Goal: Information Seeking & Learning: Learn about a topic

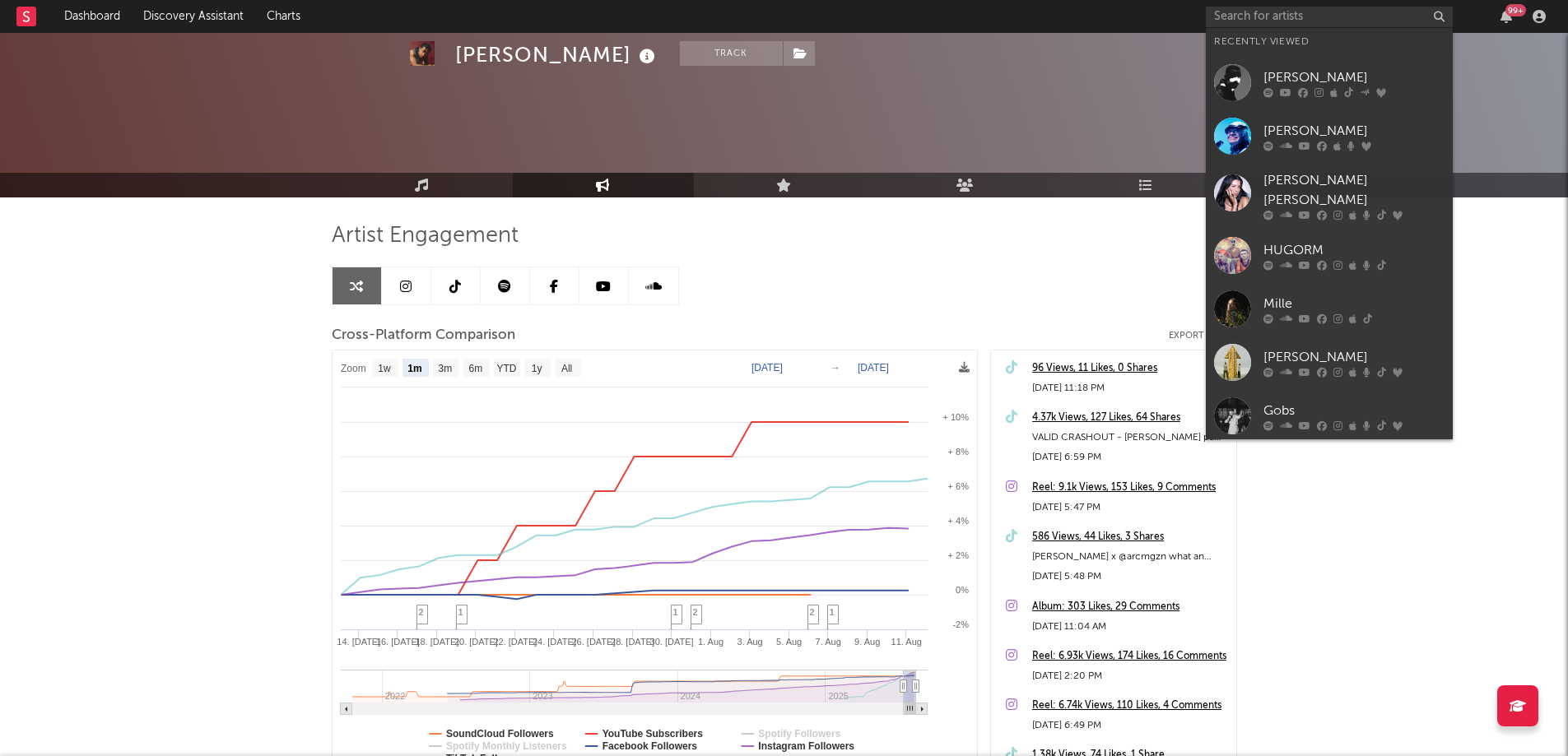
select select "1m"
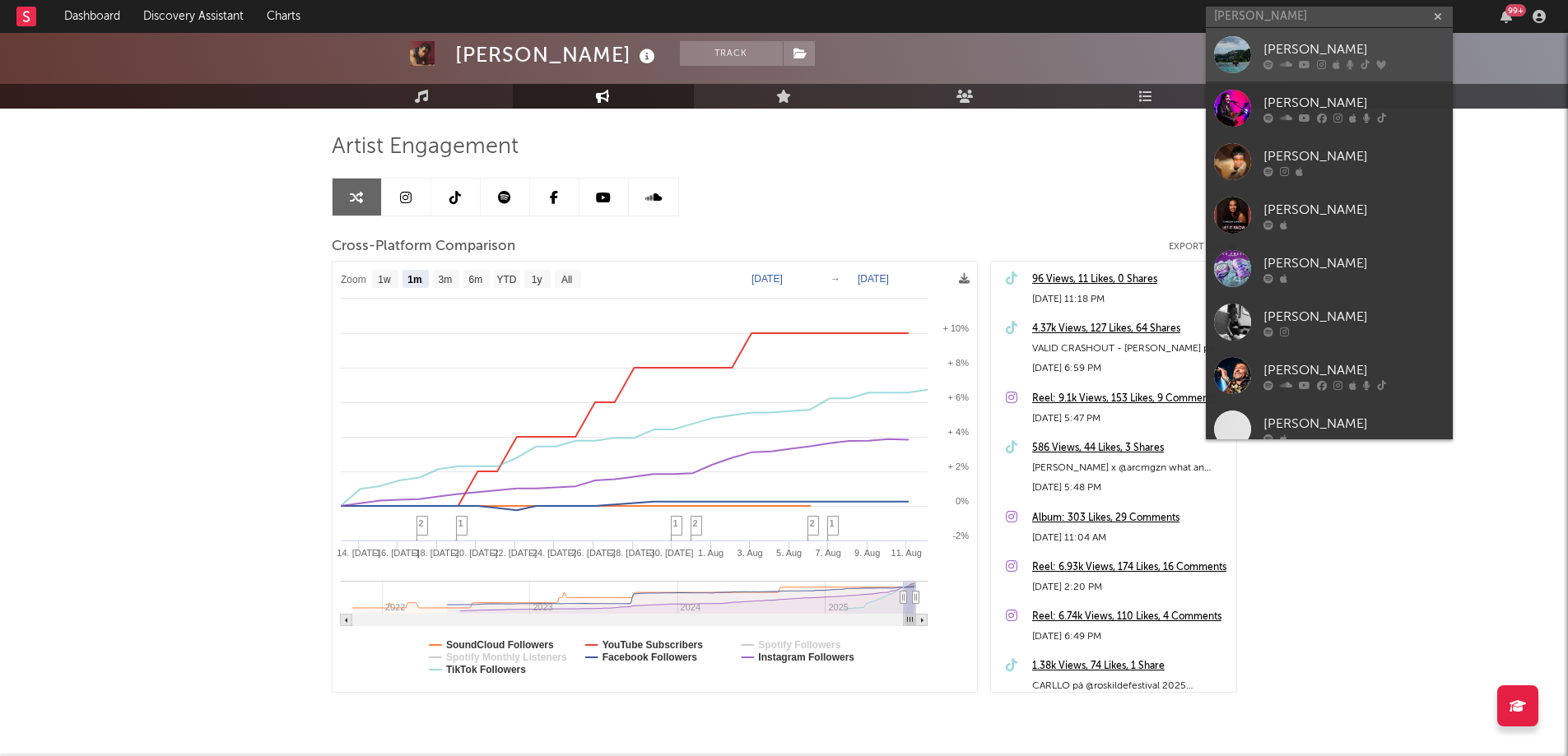
type input "[PERSON_NAME]"
click at [1316, 48] on div "[PERSON_NAME]" at bounding box center [1354, 49] width 181 height 19
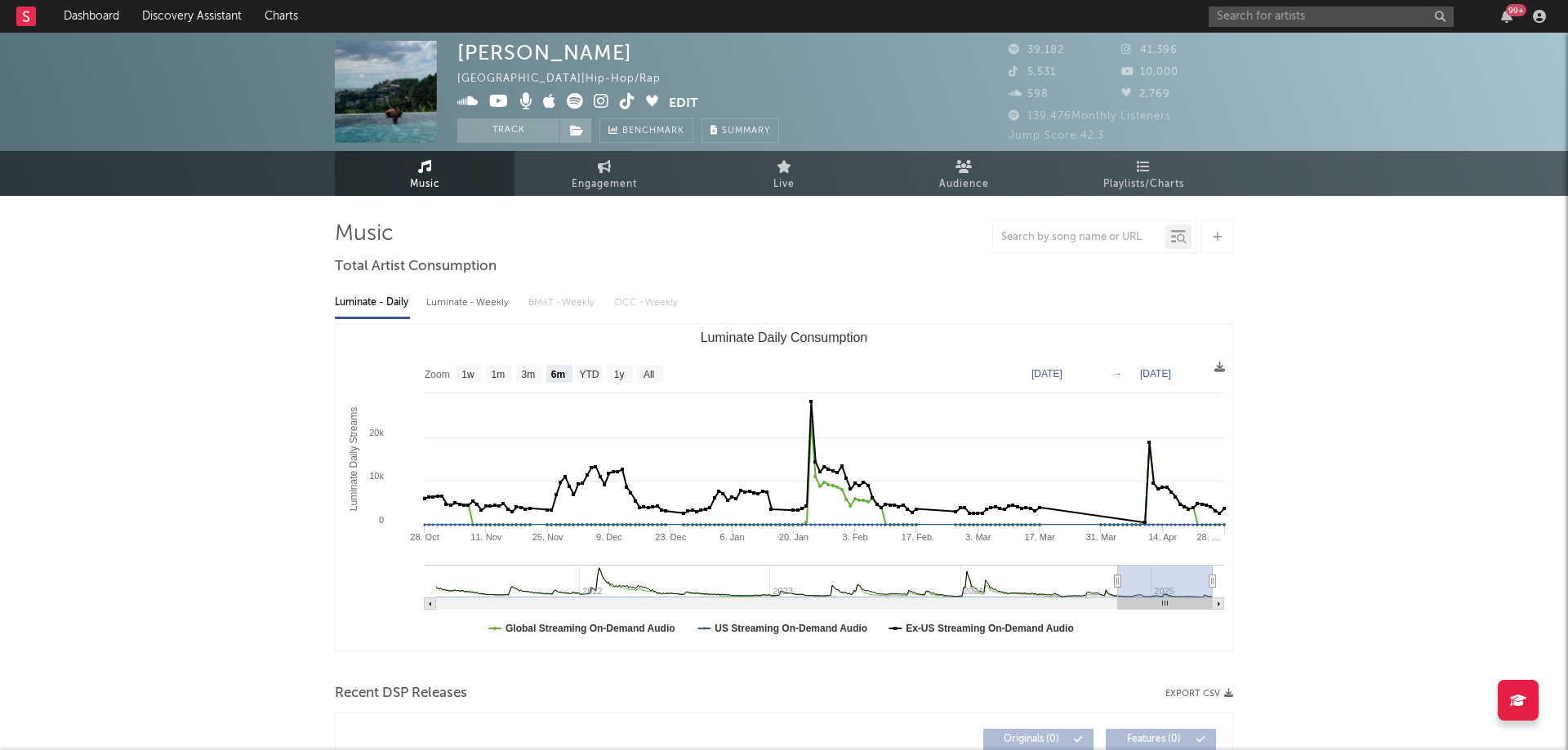
select select "6m"
